Goal: Information Seeking & Learning: Check status

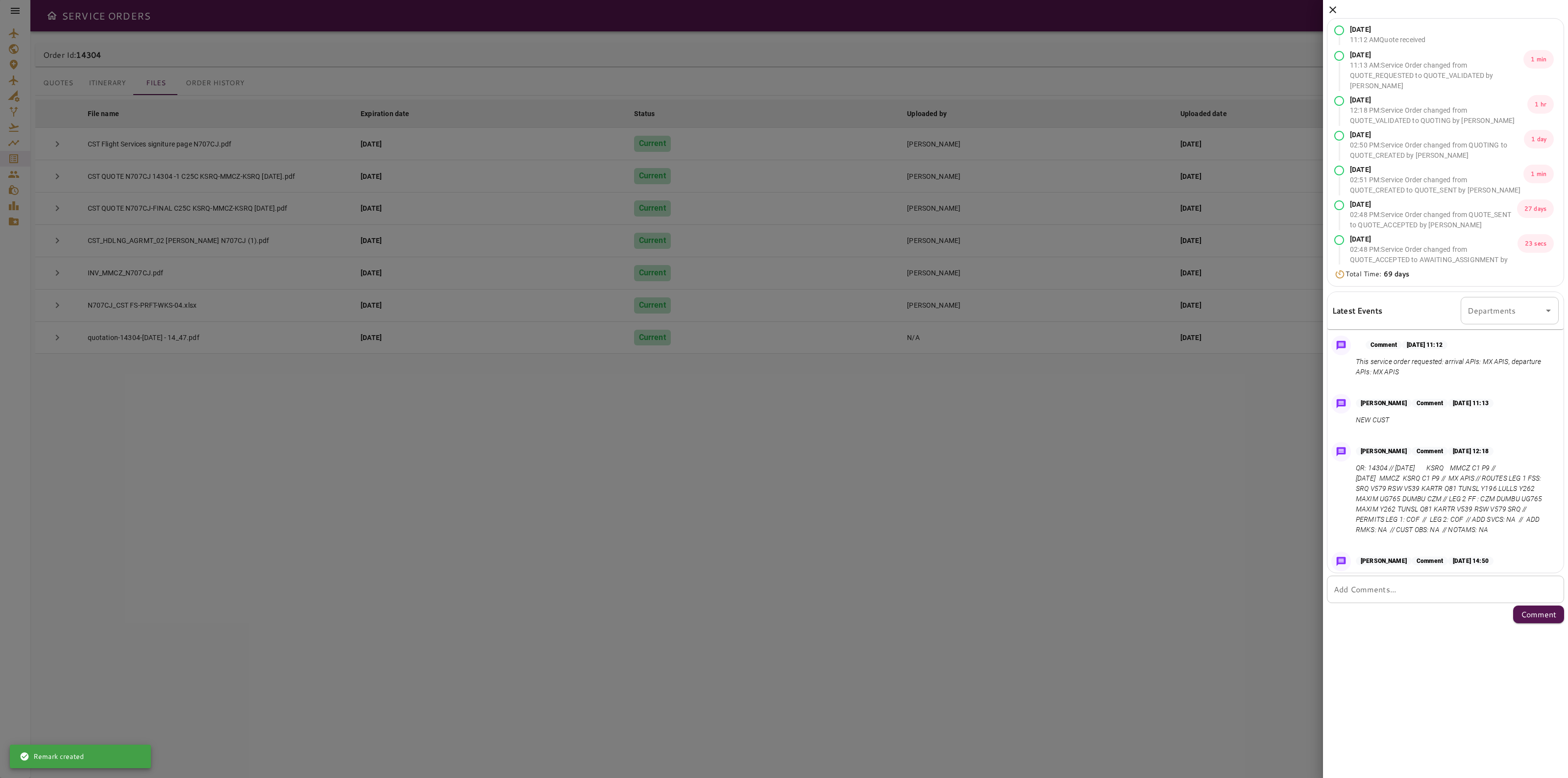
click at [1331, 13] on icon at bounding box center [1332, 9] width 12 height 12
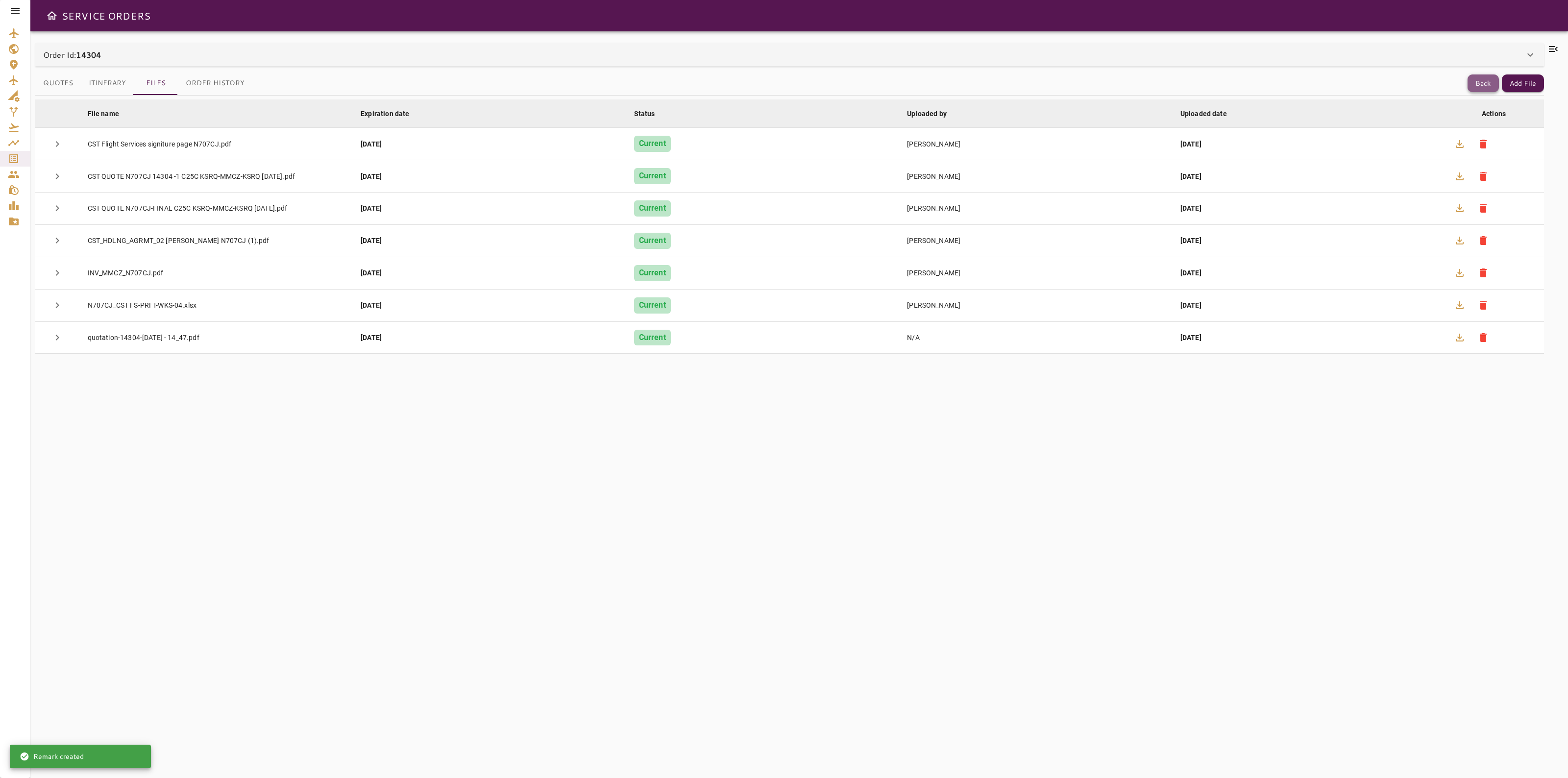
click at [1475, 80] on button "Back" at bounding box center [1483, 83] width 32 height 18
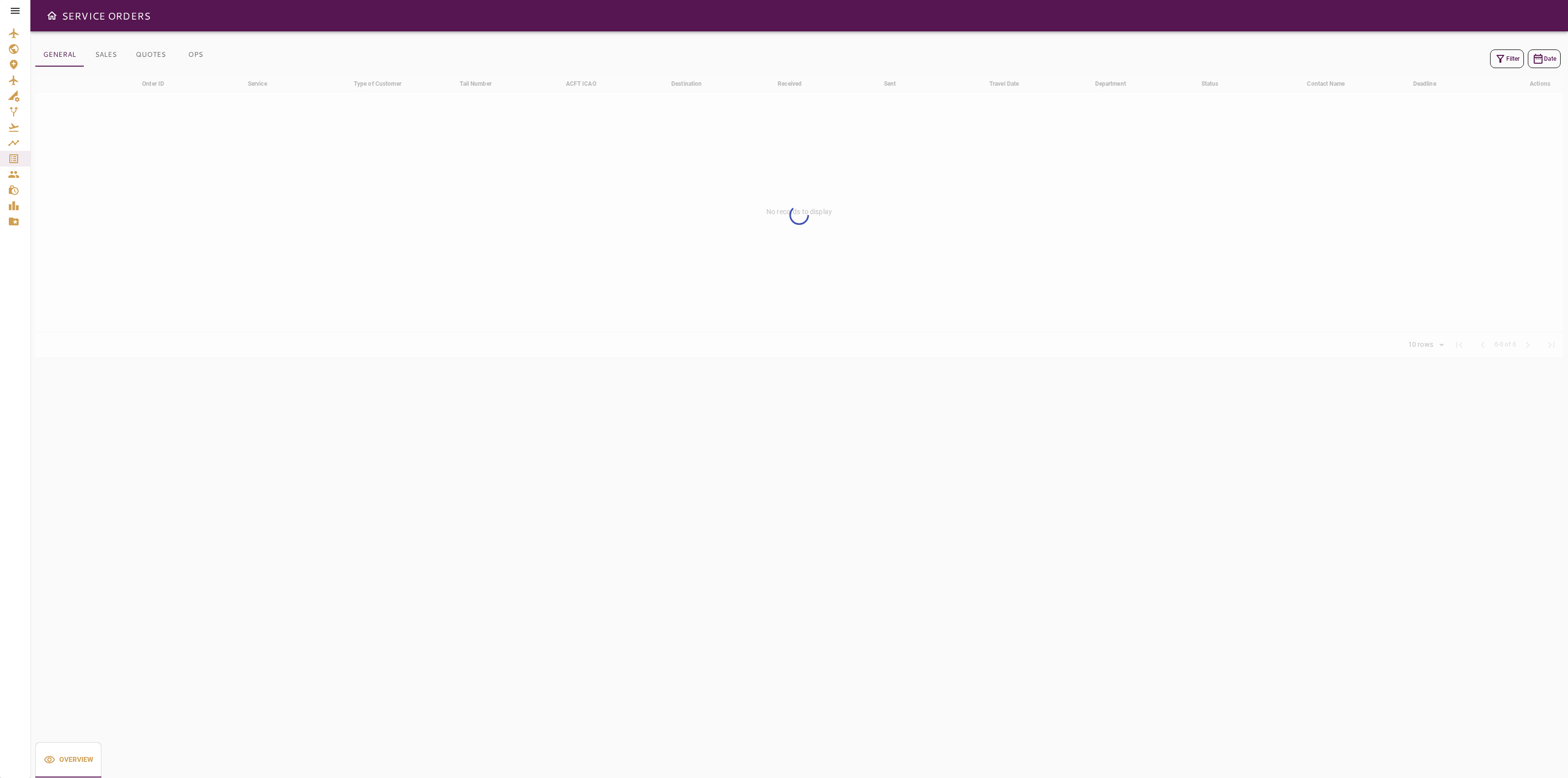
click at [1500, 64] on icon "button" at bounding box center [1500, 58] width 12 height 12
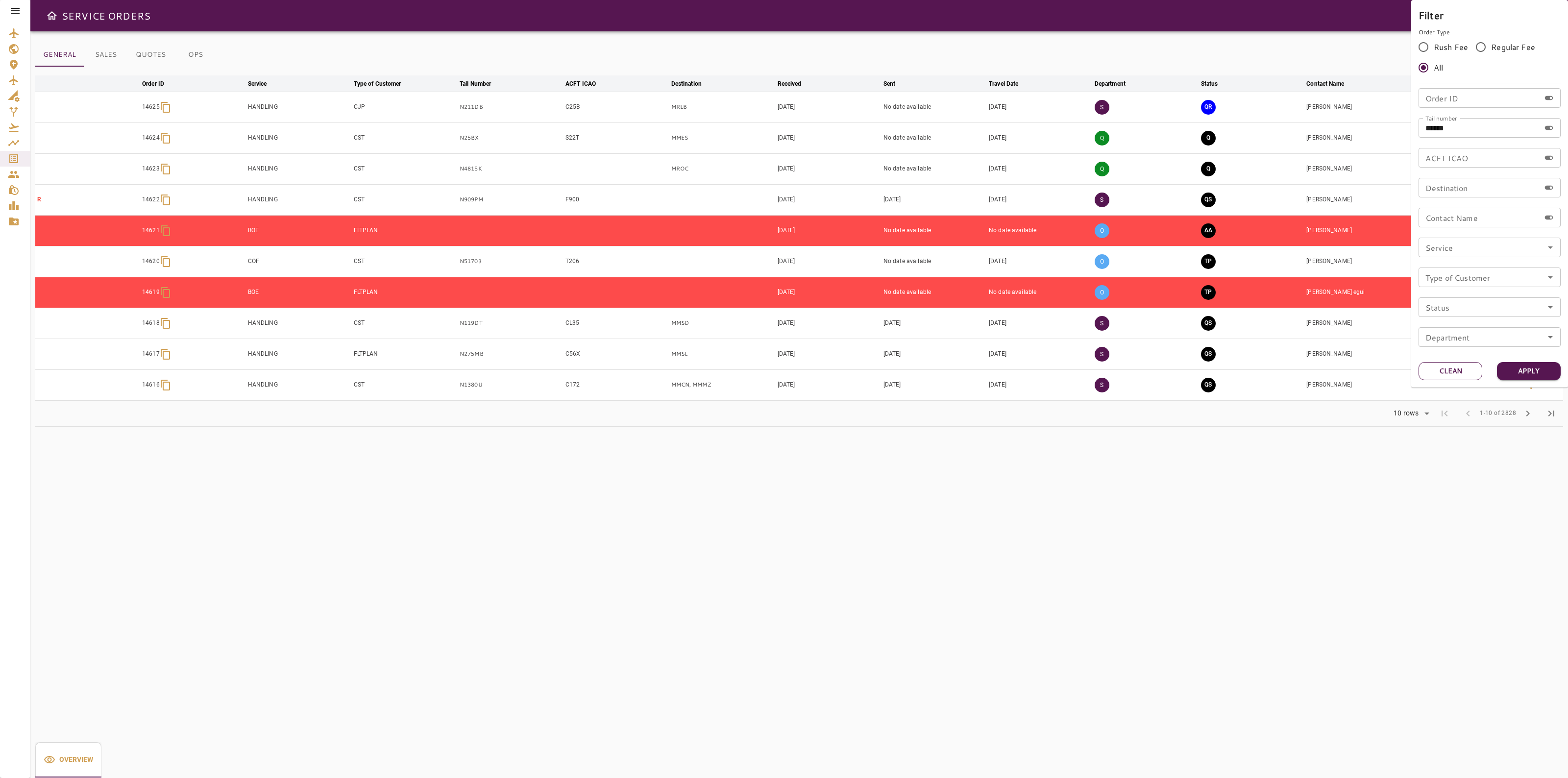
click at [1449, 366] on button "Clean" at bounding box center [1450, 371] width 64 height 18
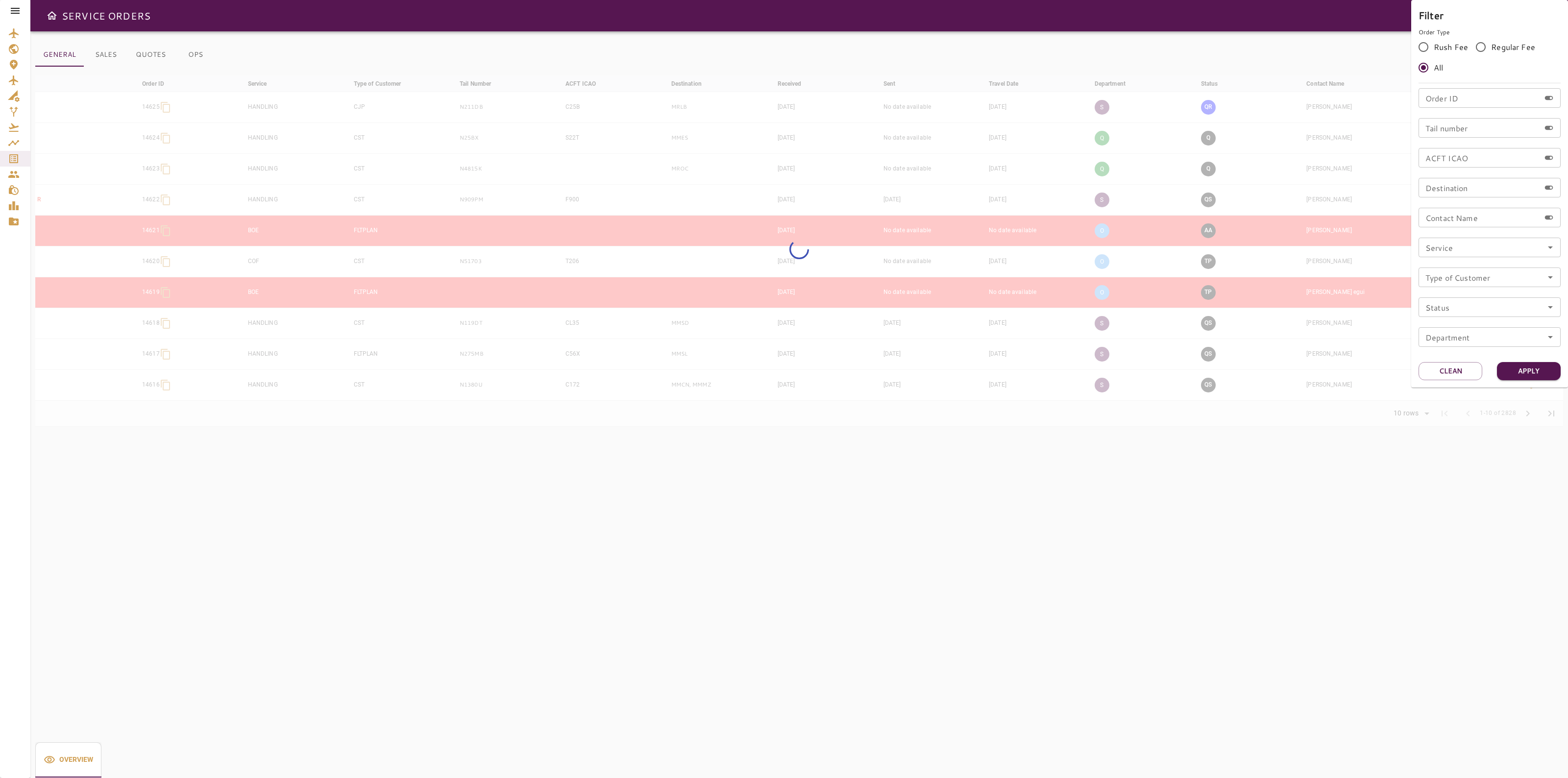
click at [1208, 30] on div at bounding box center [784, 389] width 1568 height 778
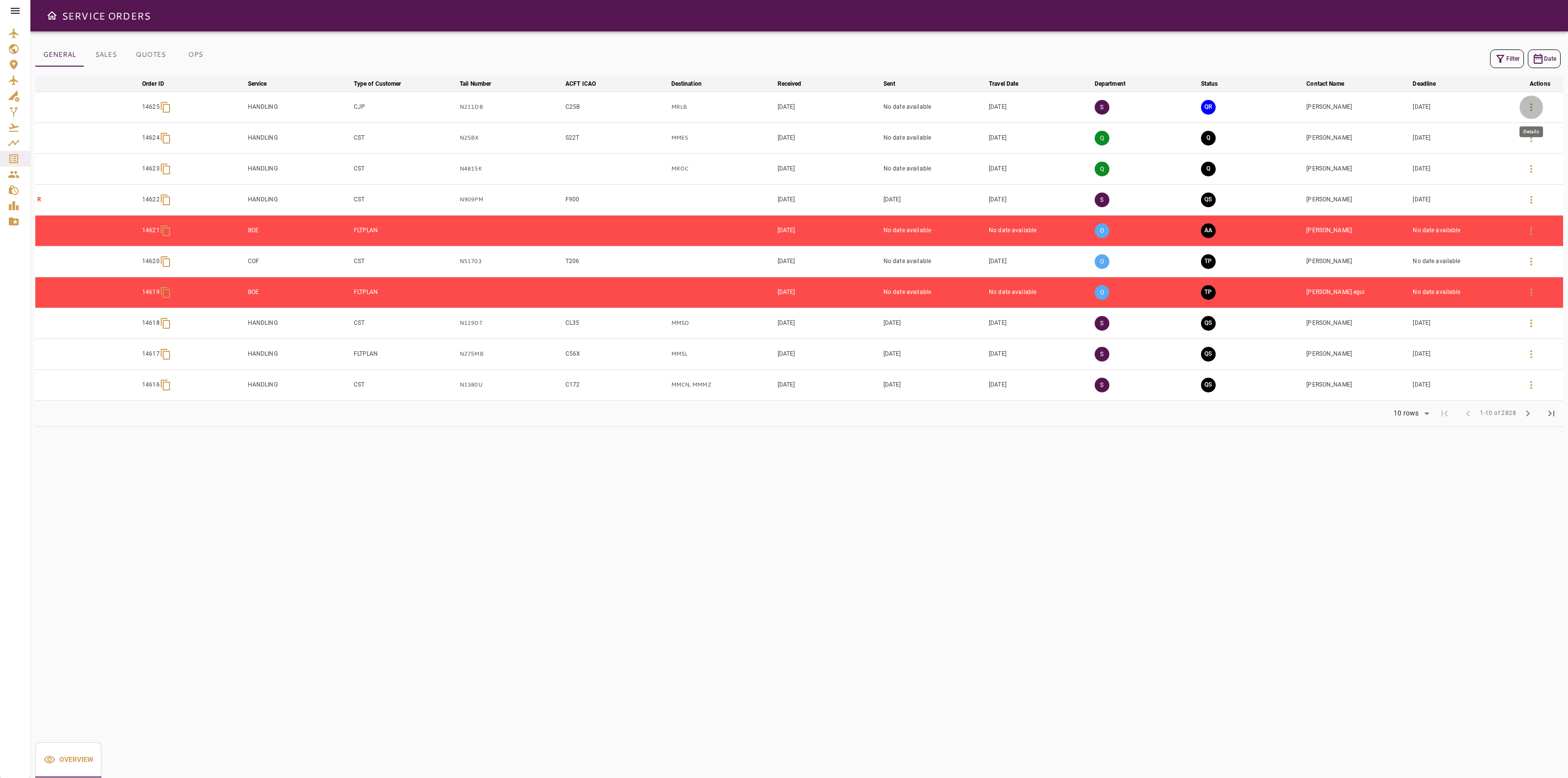
click at [1535, 111] on icon "button" at bounding box center [1531, 107] width 12 height 12
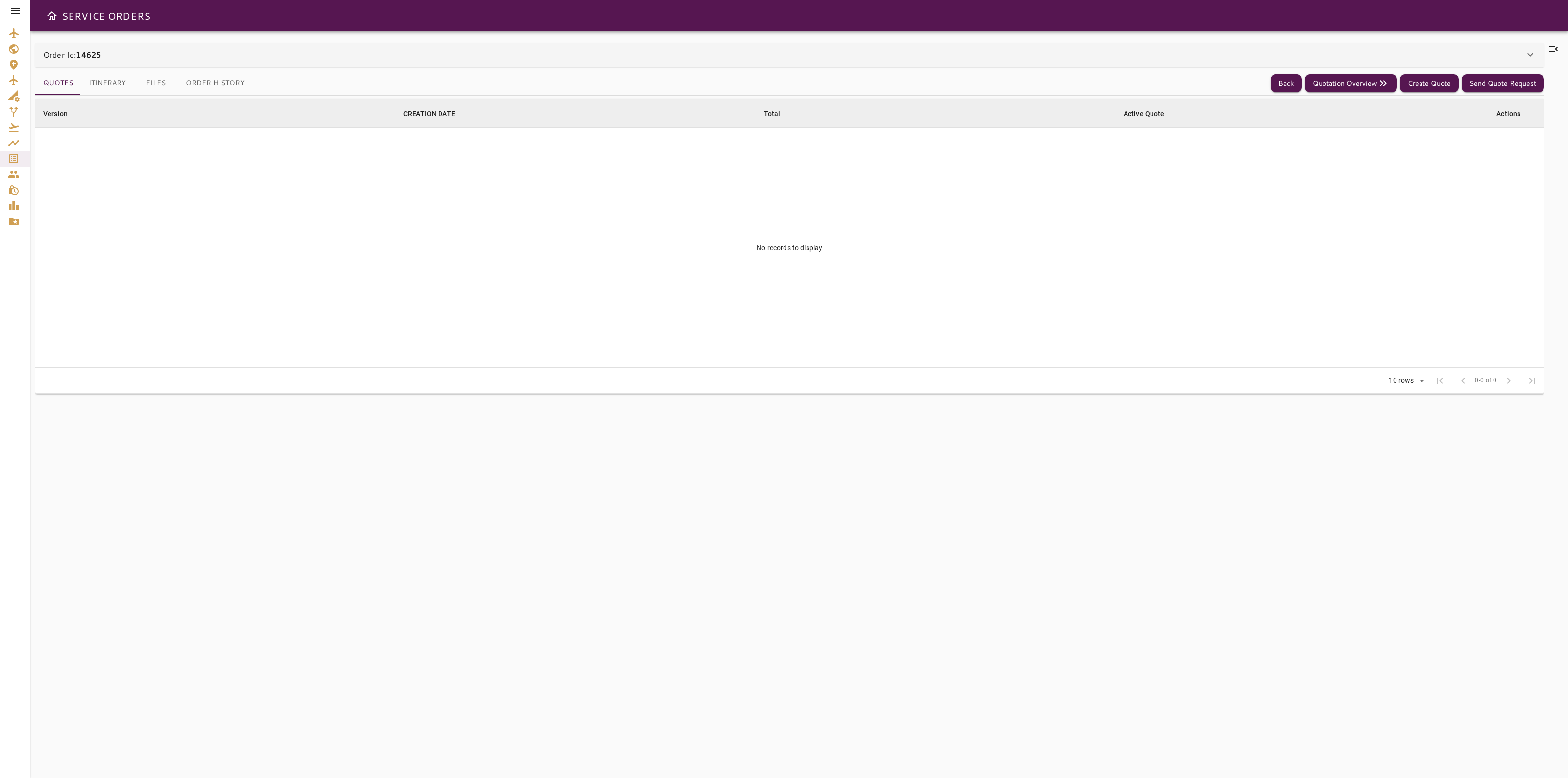
click at [1044, 47] on div "Order Id: 14625" at bounding box center [789, 55] width 1509 height 24
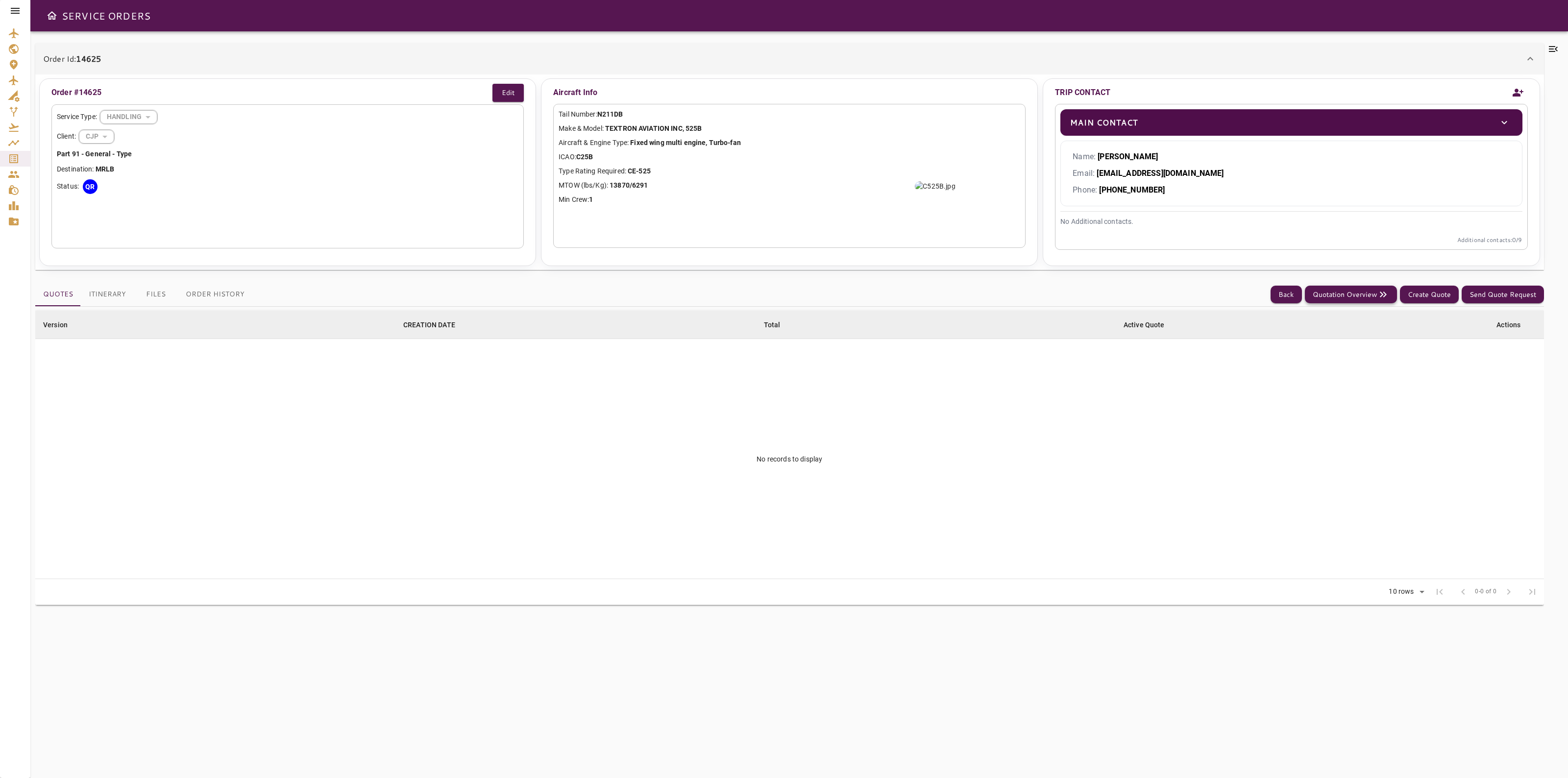
click at [1348, 300] on button "Quotation Overview" at bounding box center [1351, 295] width 92 height 18
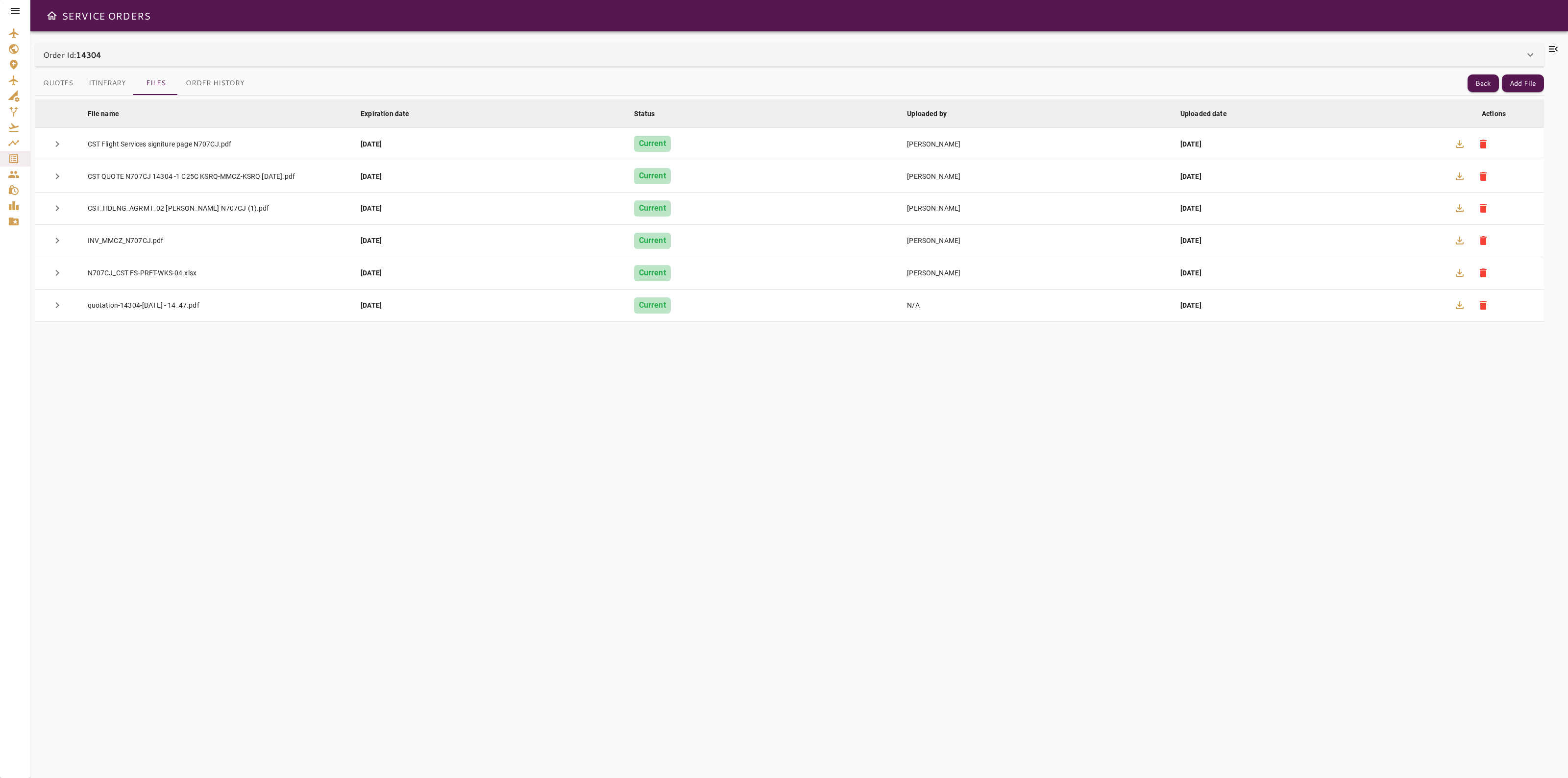
click at [11, 157] on icon "Service Orders" at bounding box center [13, 158] width 12 height 12
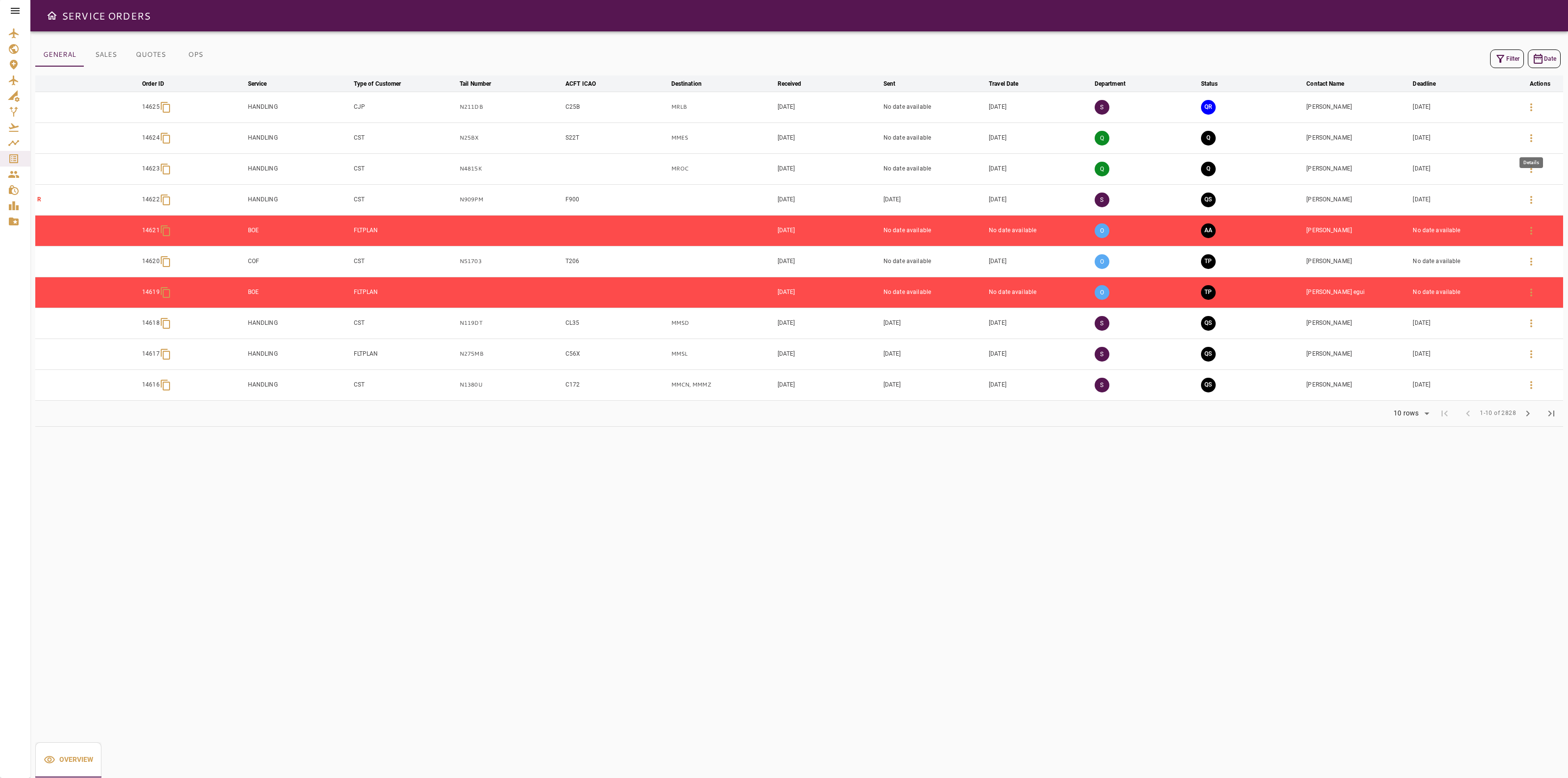
click at [1534, 139] on icon "button" at bounding box center [1531, 138] width 12 height 12
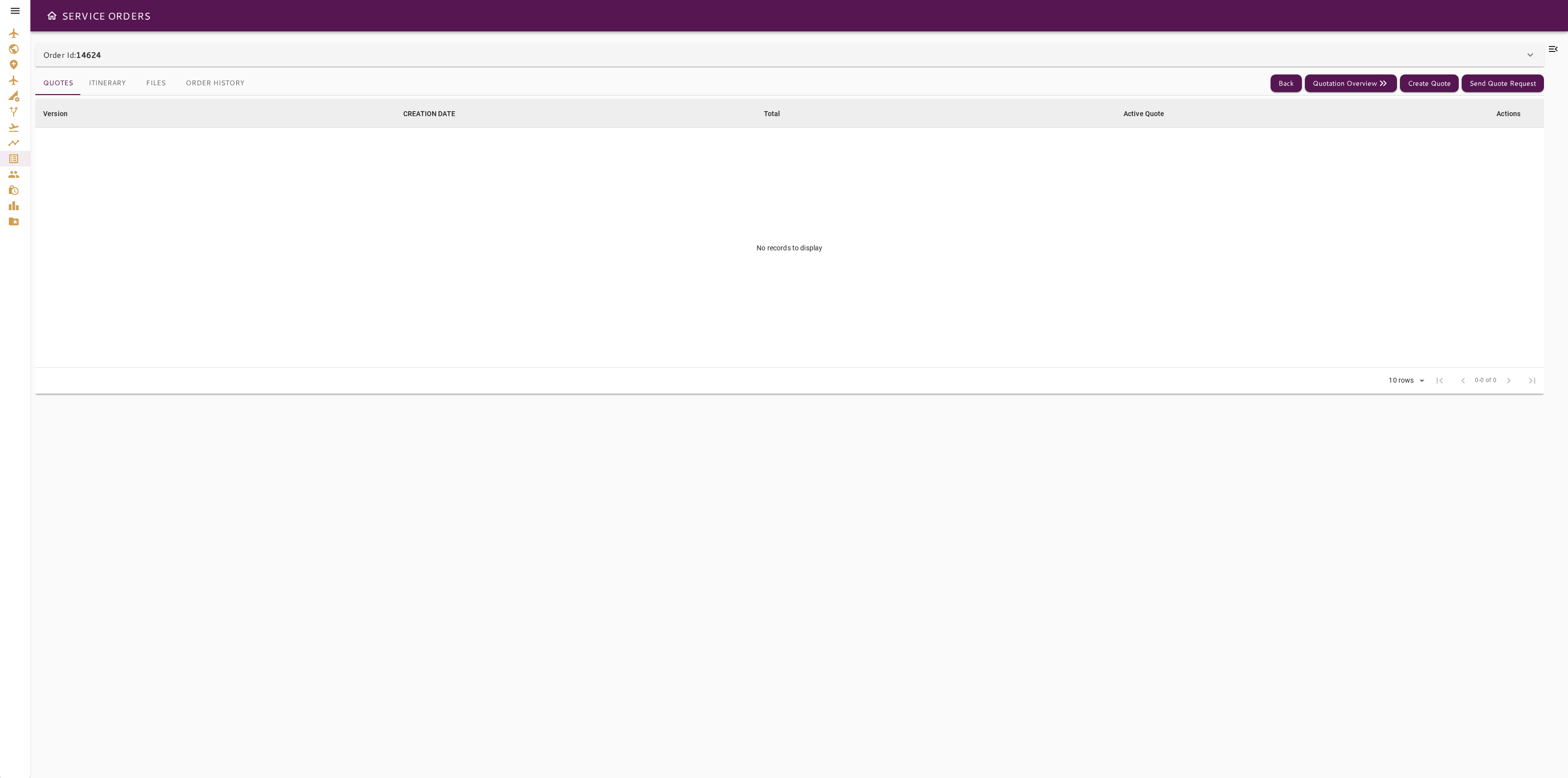
click at [1376, 59] on div "Order Id: 14624" at bounding box center [784, 54] width 1482 height 12
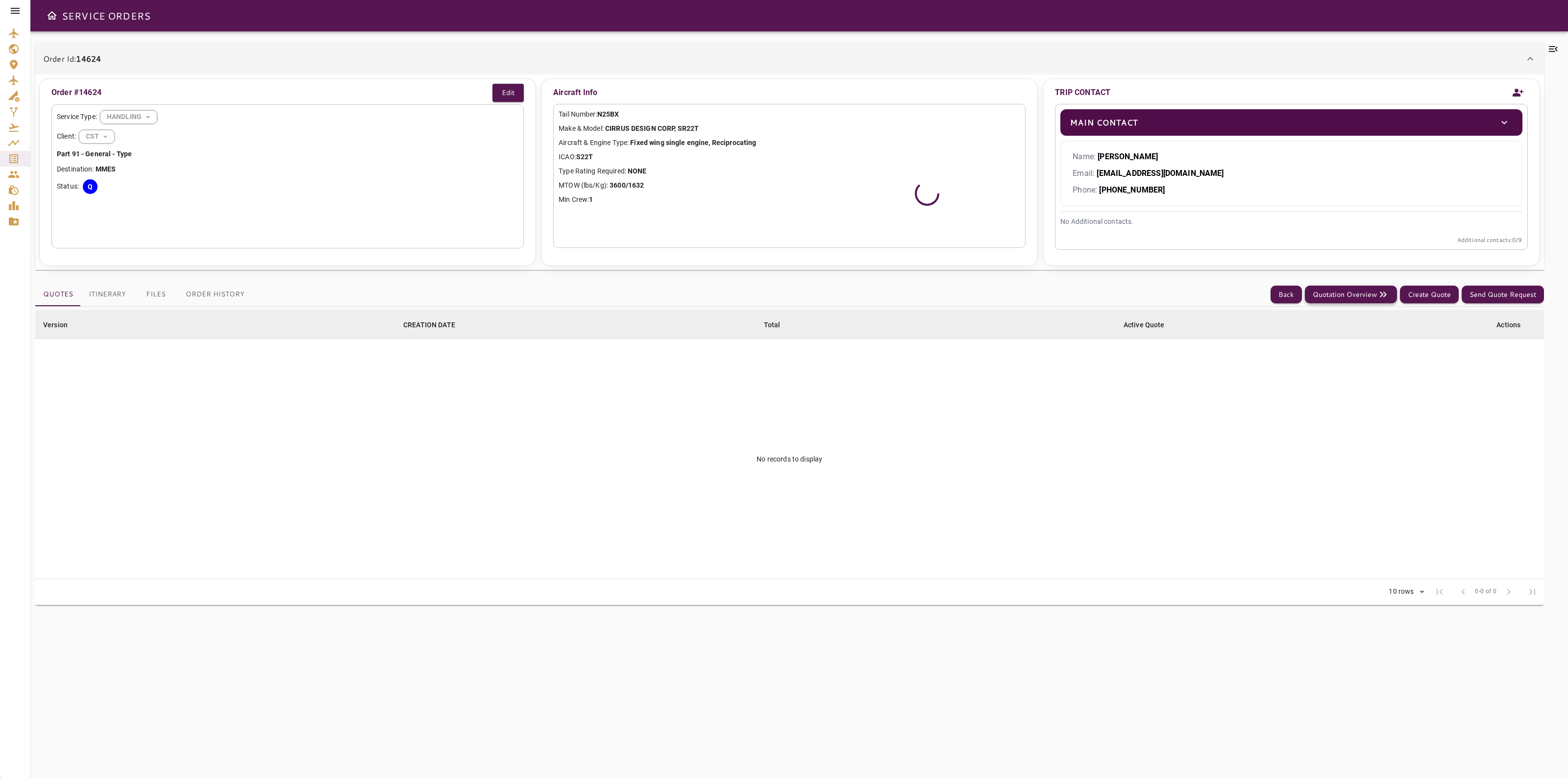
click at [1354, 295] on button "Quotation Overview" at bounding box center [1351, 295] width 92 height 18
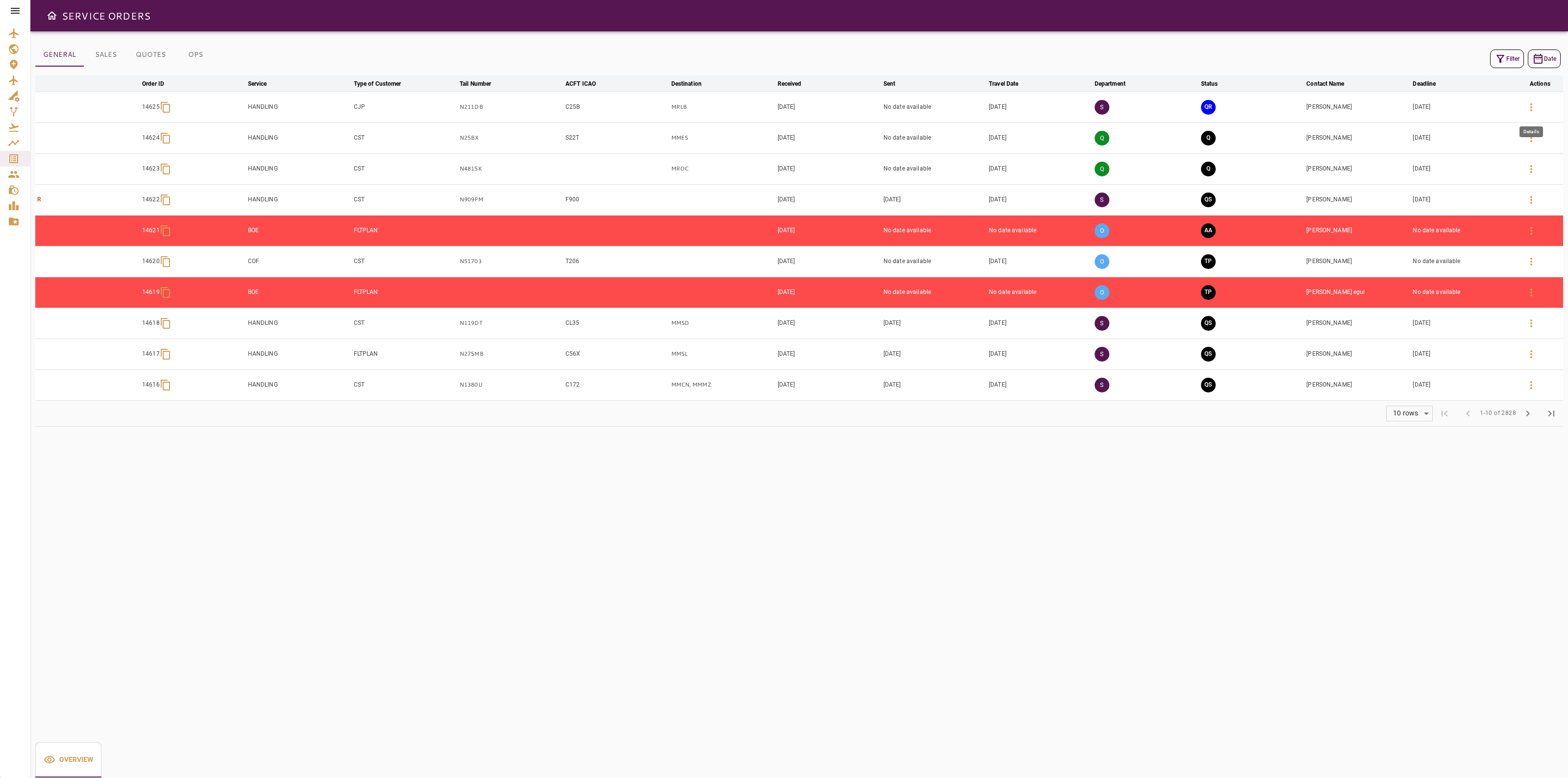
click at [1531, 101] on button "button" at bounding box center [1531, 107] width 24 height 24
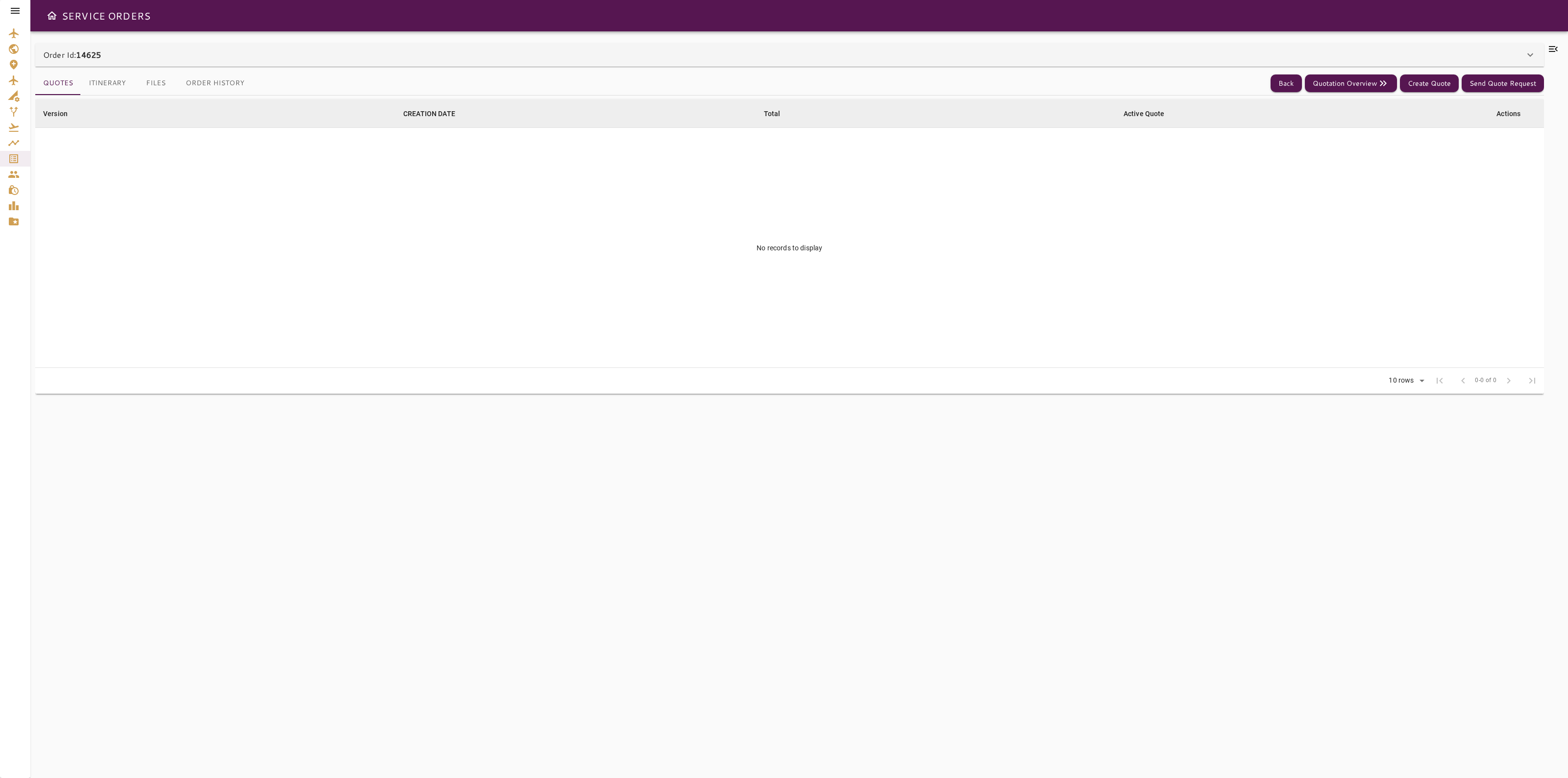
click at [1471, 55] on div "Order Id: 14625" at bounding box center [784, 54] width 1482 height 12
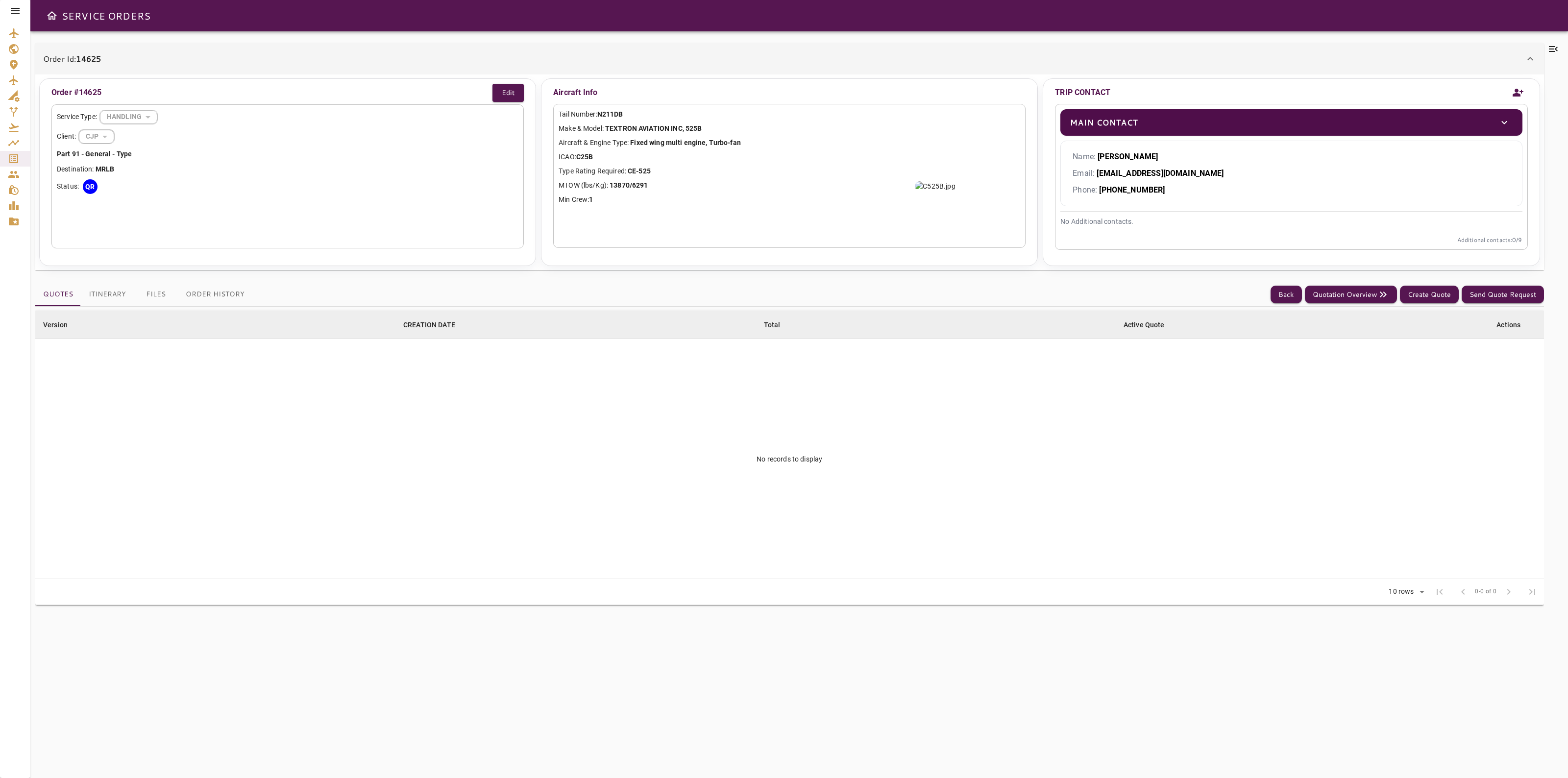
click at [1531, 50] on div "Order Id: 14625" at bounding box center [789, 59] width 1509 height 32
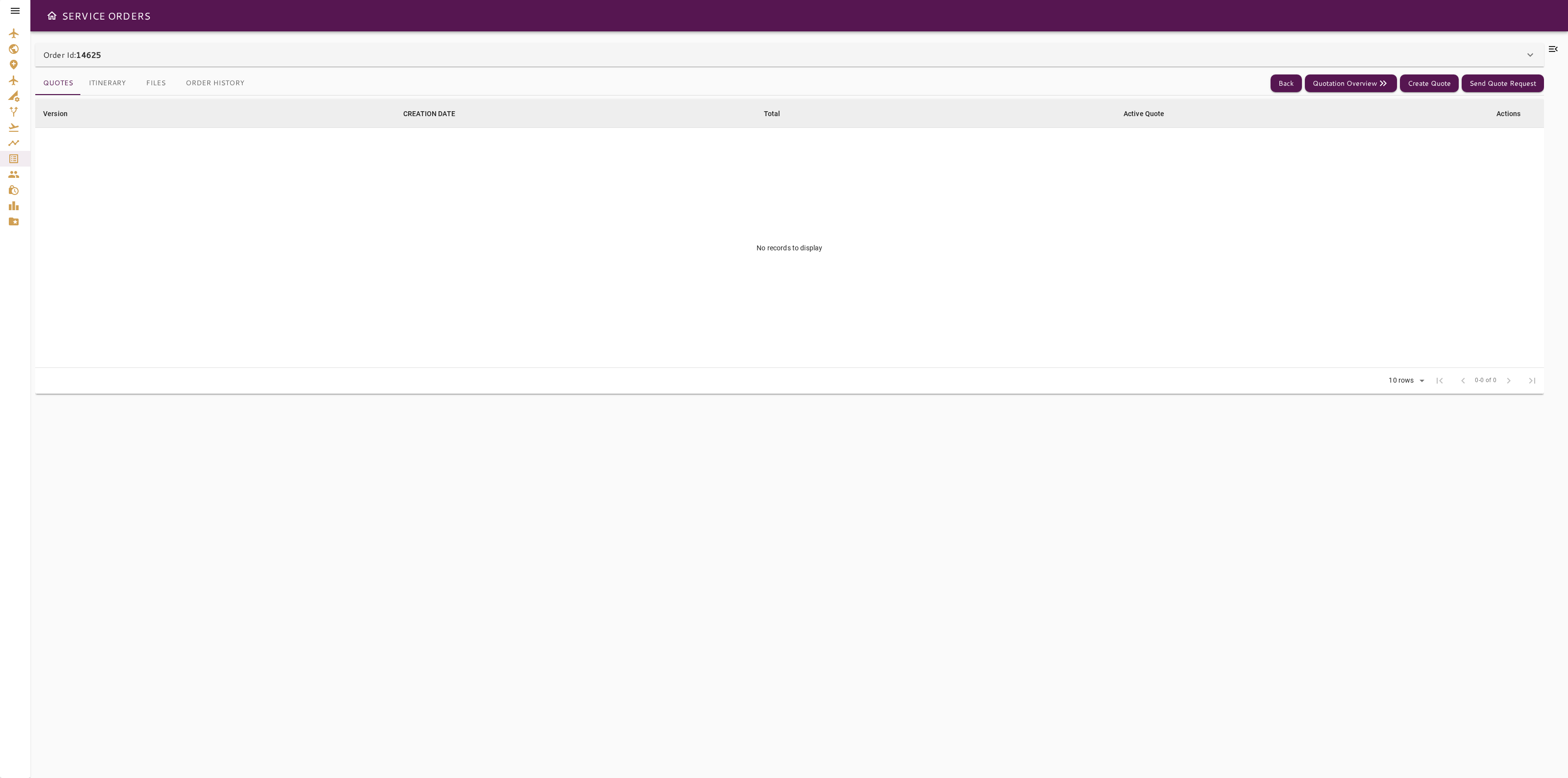
click at [1554, 44] on icon at bounding box center [1553, 49] width 12 height 12
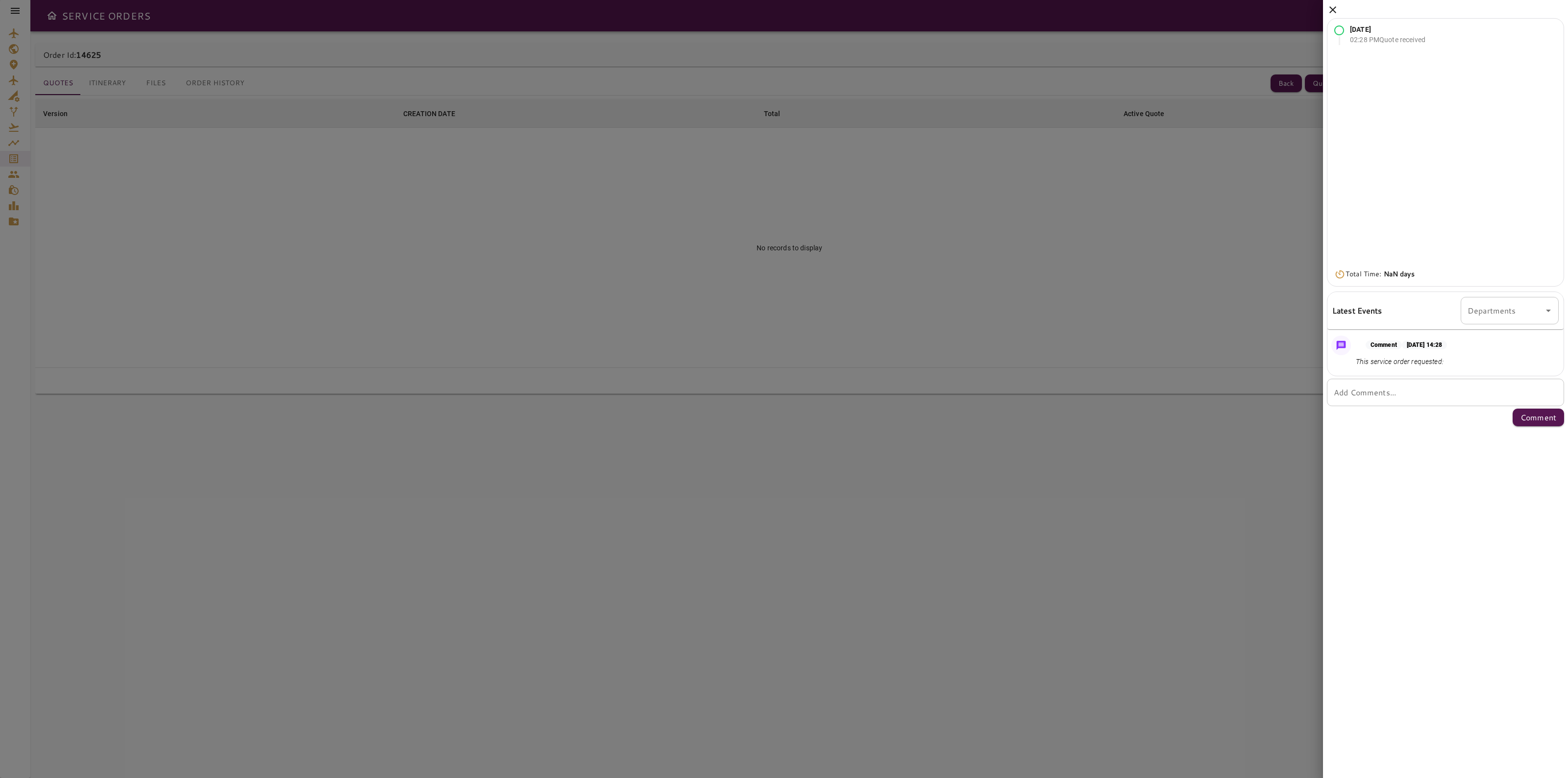
drag, startPoint x: 1333, startPoint y: 4, endPoint x: 1314, endPoint y: 60, distance: 59.1
click at [1333, 4] on div "Sep 29, 2025 02:28 PM Quote received Total Time: NaN days Latest Events Departm…" at bounding box center [1446, 215] width 245 height 430
click at [1331, 11] on icon at bounding box center [1332, 9] width 12 height 12
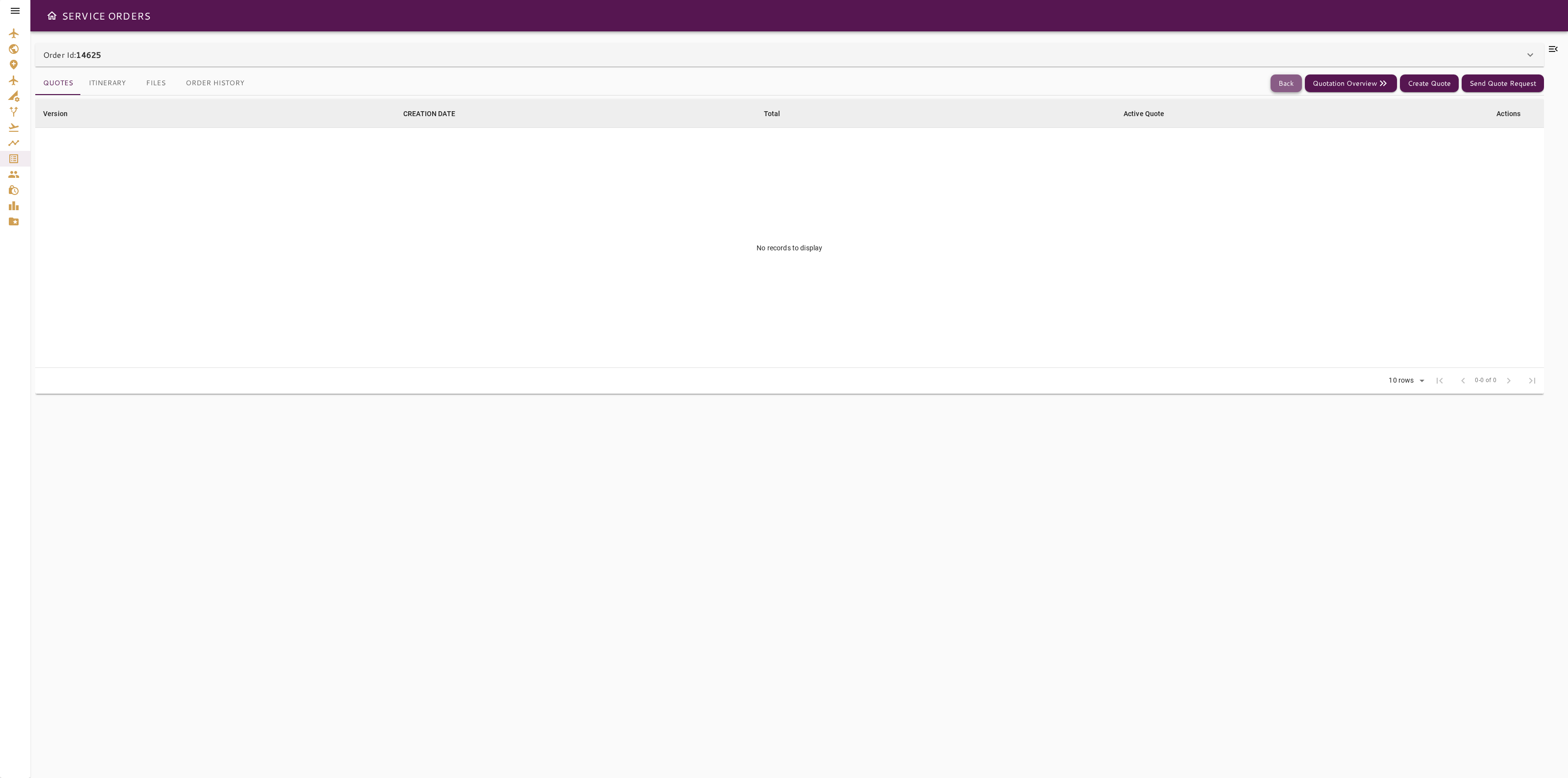
click at [1286, 74] on button "Back" at bounding box center [1286, 83] width 32 height 18
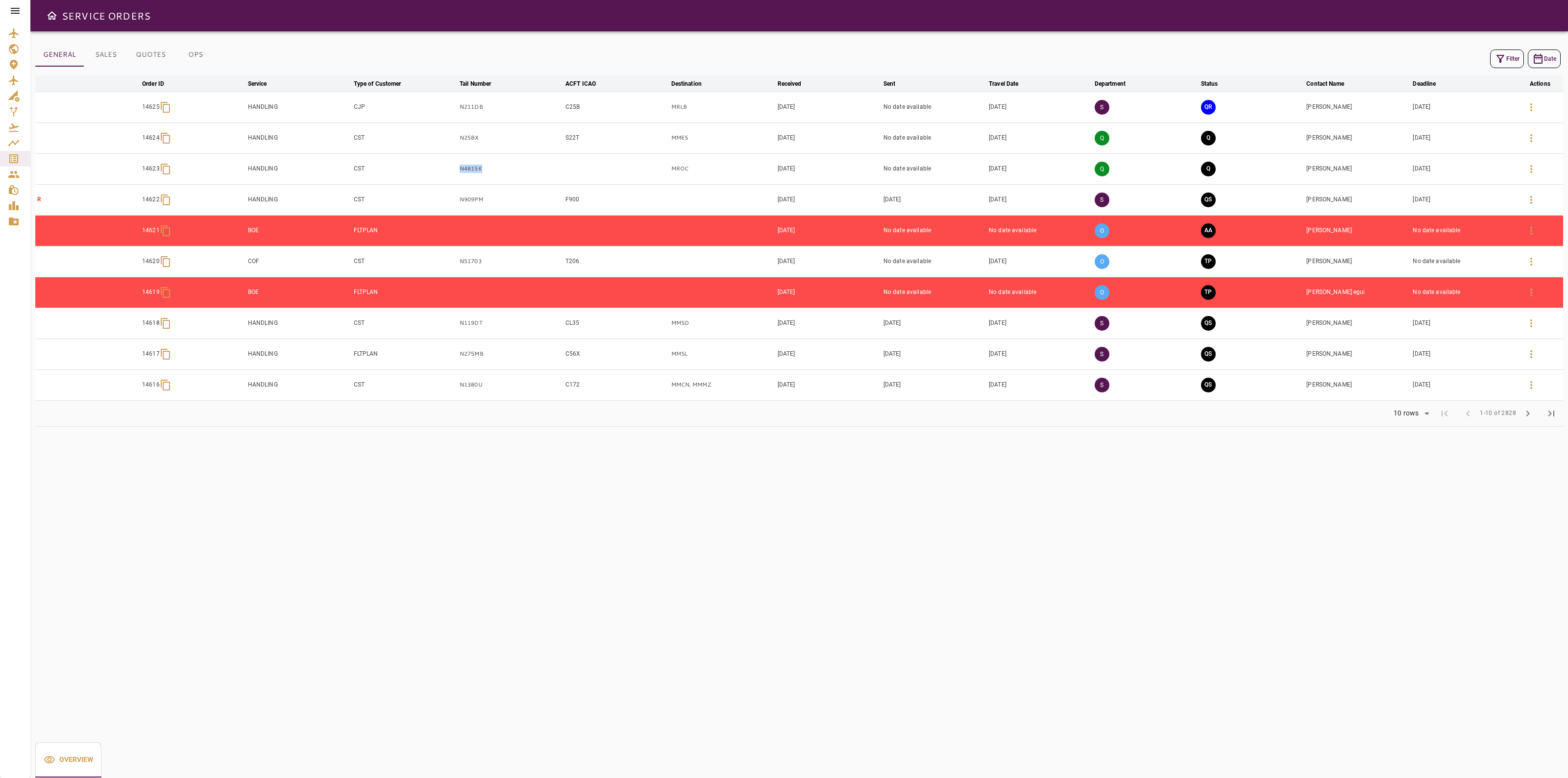
drag, startPoint x: 489, startPoint y: 169, endPoint x: 449, endPoint y: 162, distance: 40.6
click at [449, 162] on tr "14623 HANDLING CST N4815K MROC Sep 29, 2025 No date available Oct 09, 2025 Q Q …" at bounding box center [799, 169] width 1528 height 31
copy tr "N4815K"
